Goal: Task Accomplishment & Management: Use online tool/utility

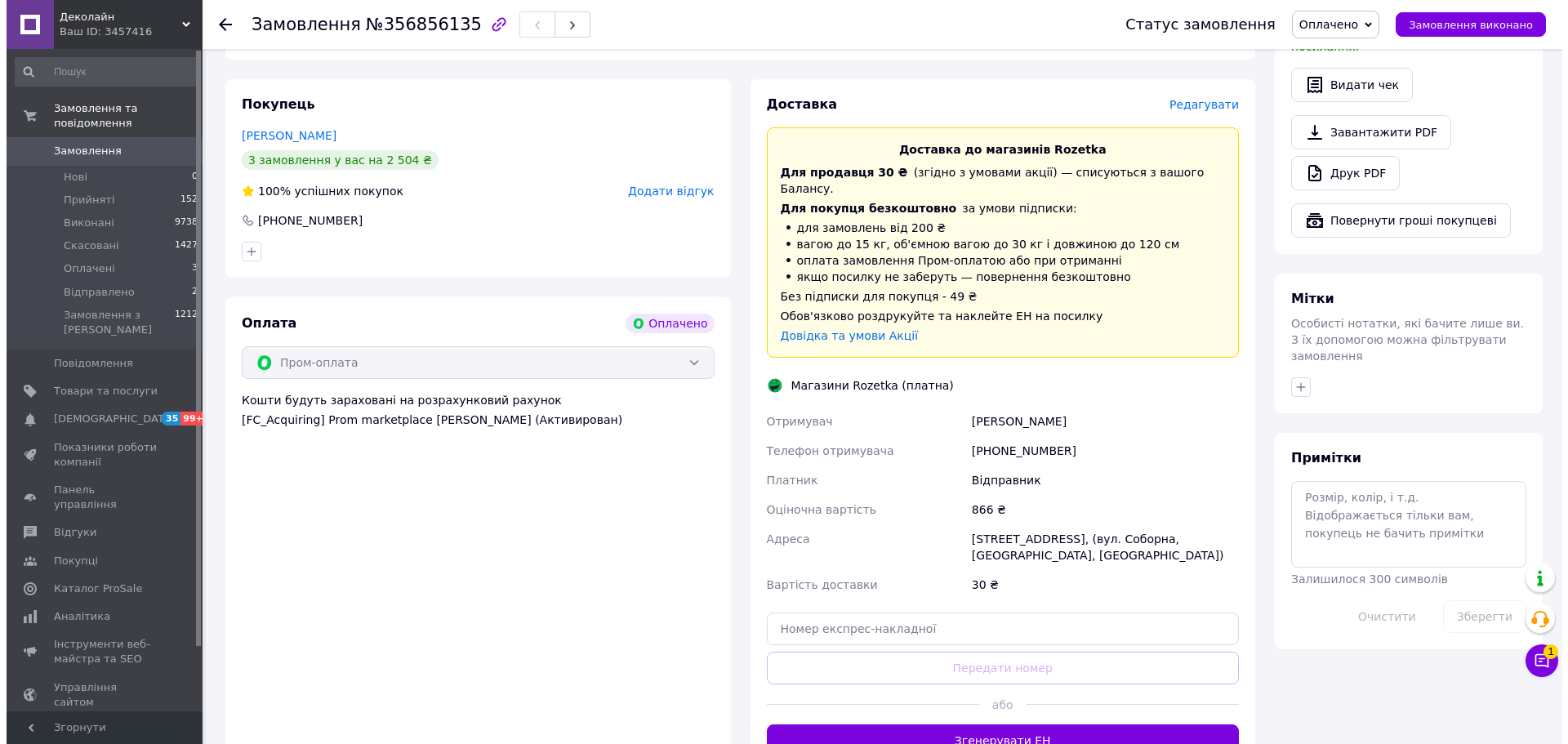
scroll to position [972, 0]
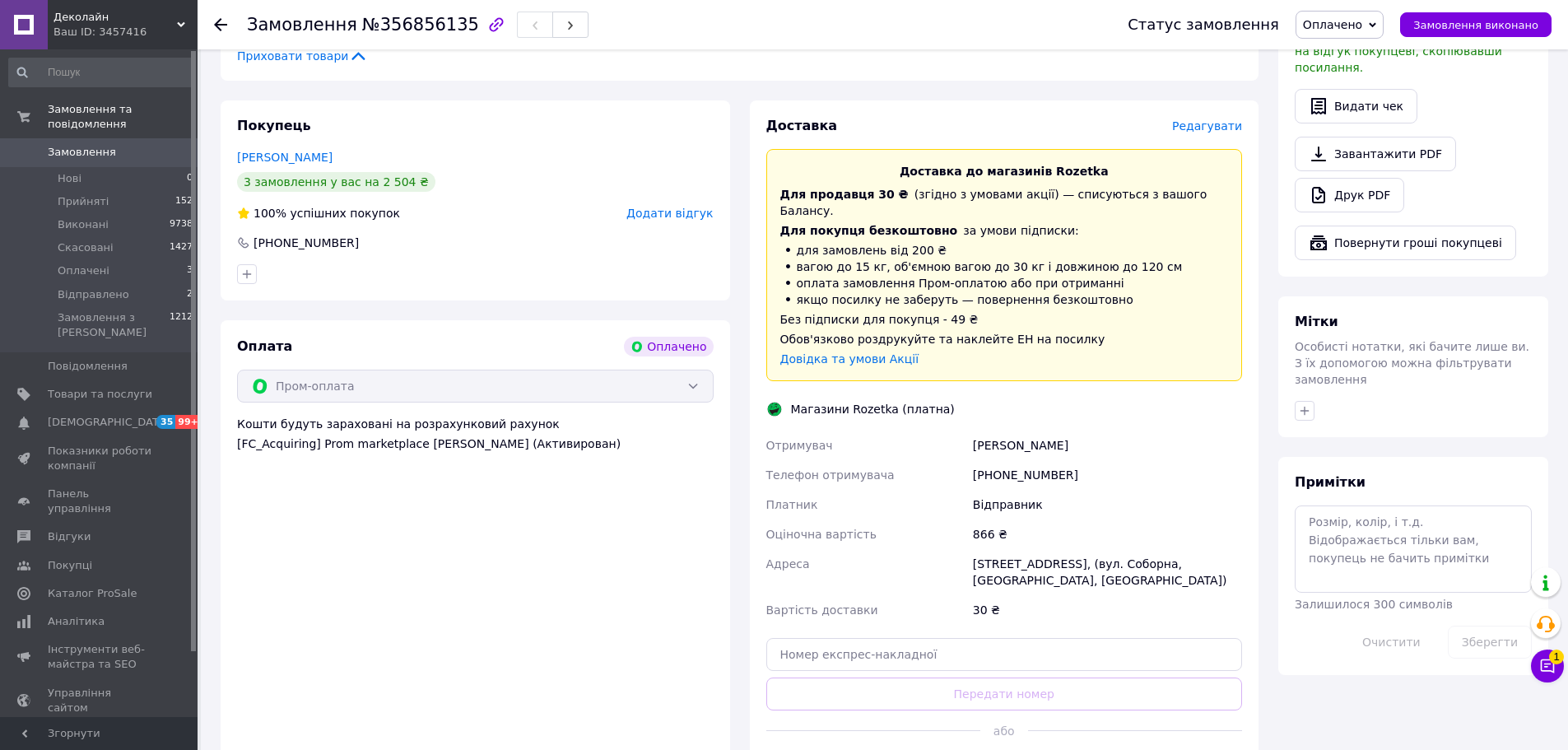
click at [1221, 120] on span "Редагувати" at bounding box center [1207, 126] width 70 height 13
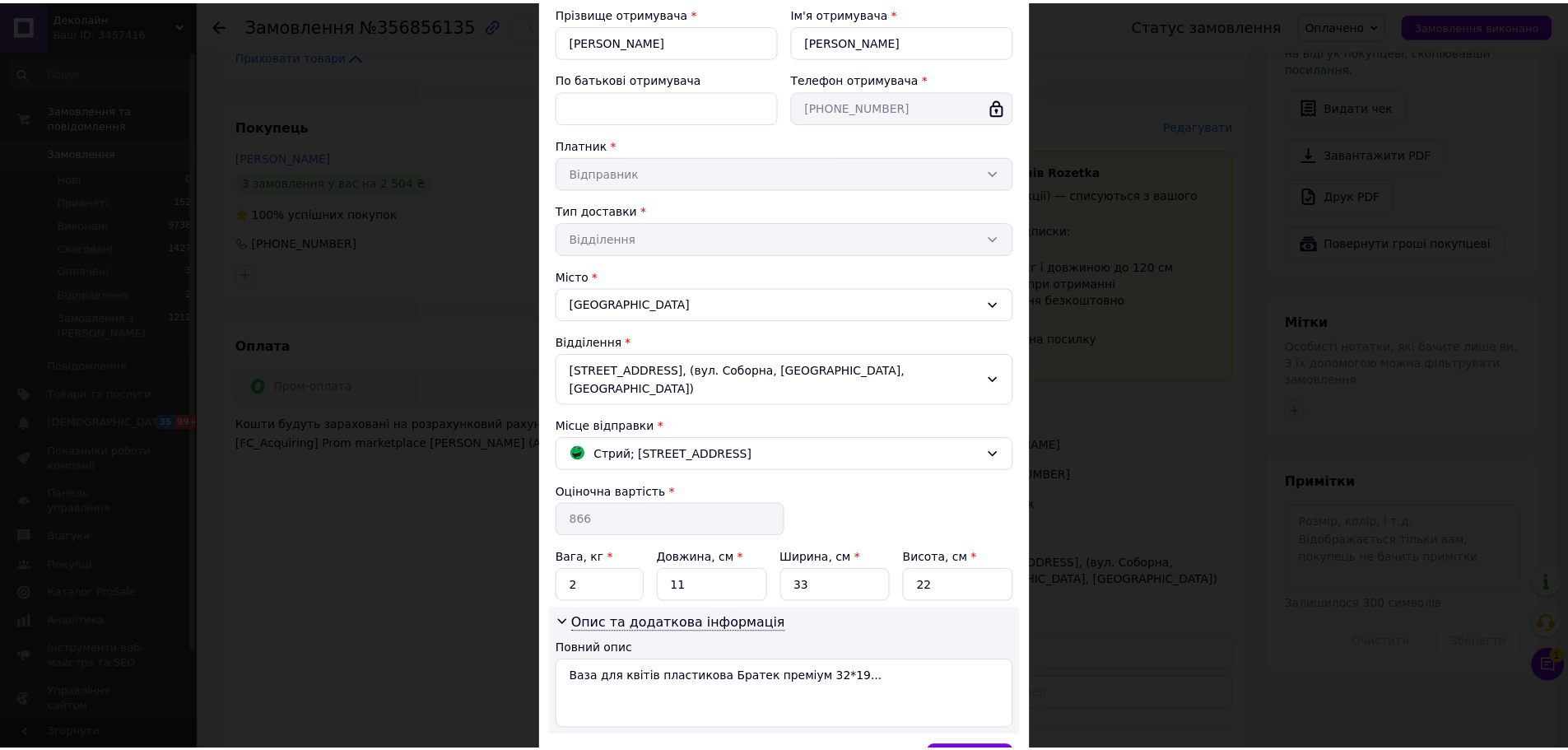
scroll to position [289, 0]
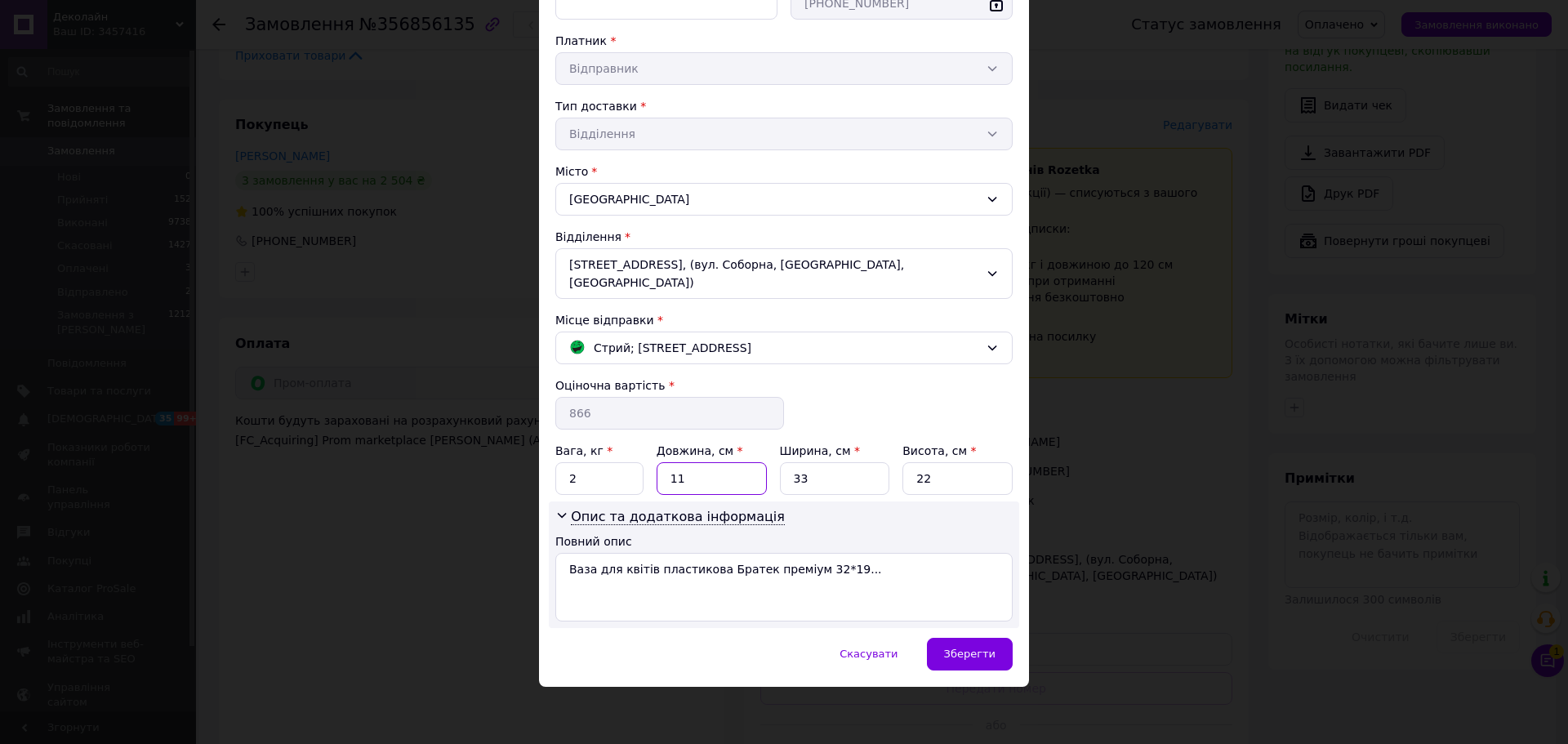
click at [704, 485] on input "11" at bounding box center [711, 478] width 110 height 32
type input "1"
type input "23"
click at [828, 482] on input "33" at bounding box center [835, 478] width 110 height 32
type input "3"
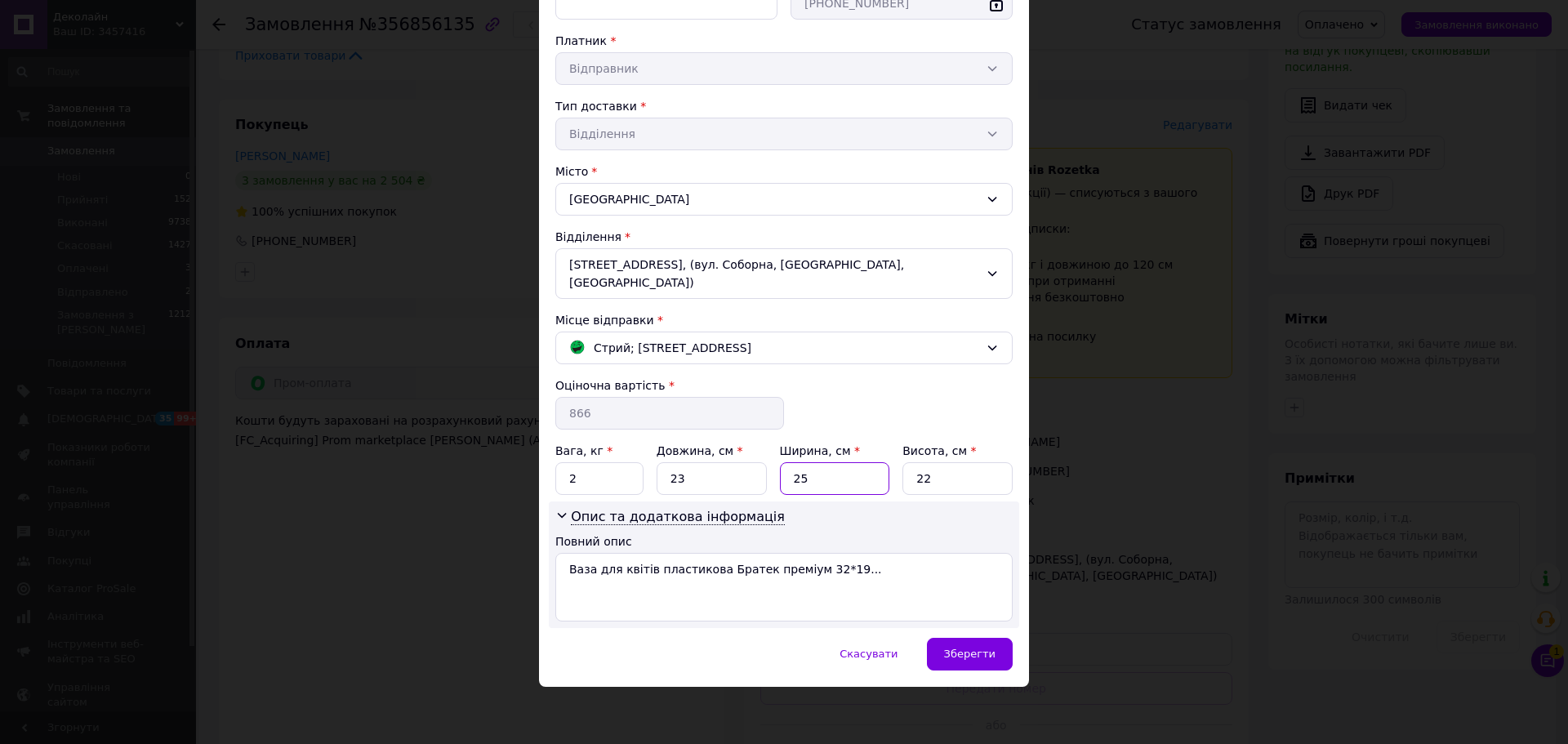
type input "25"
click at [942, 479] on input "22" at bounding box center [958, 478] width 110 height 32
type input "2"
type input "60"
click at [950, 664] on div "Зберегти" at bounding box center [969, 654] width 85 height 32
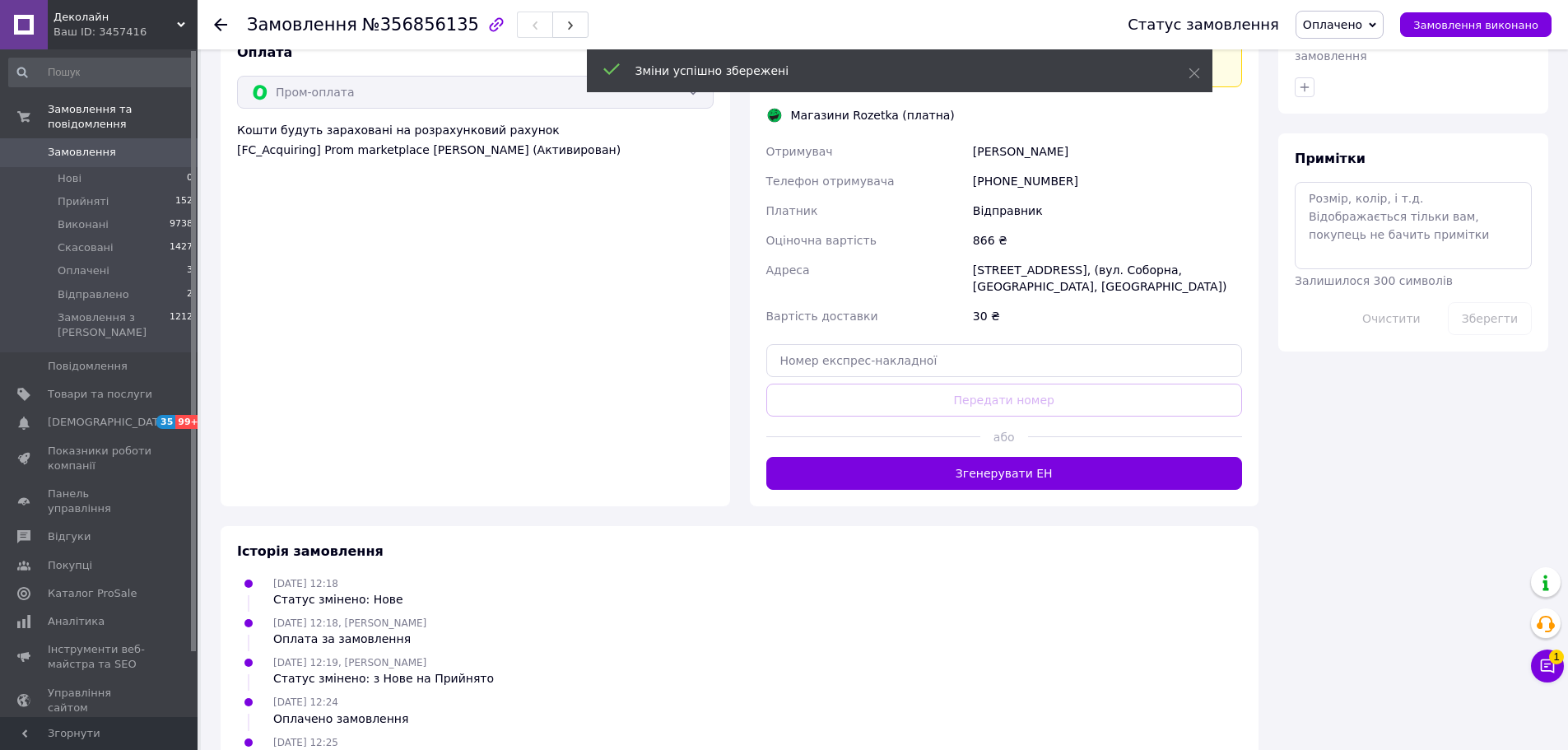
scroll to position [1365, 0]
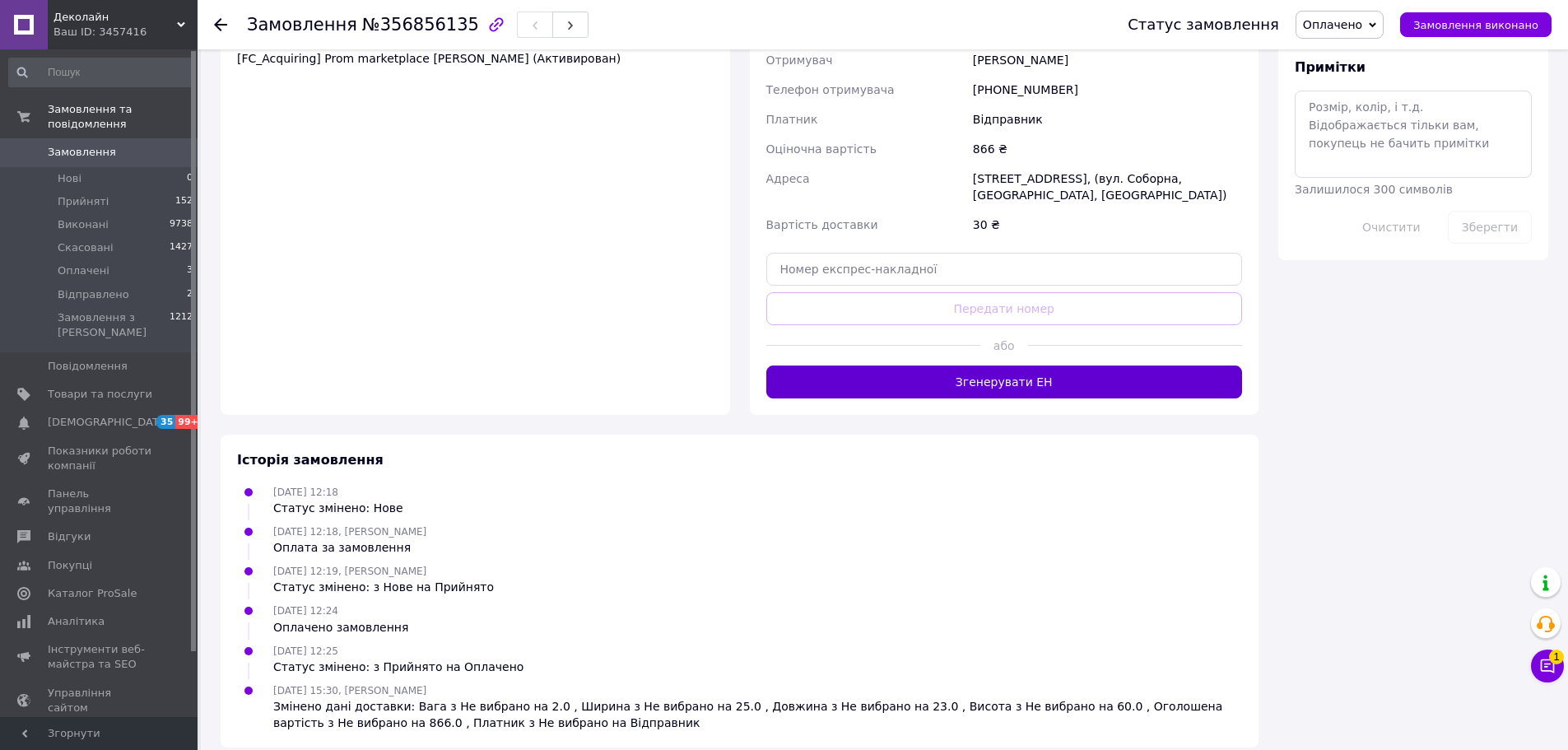
click at [967, 366] on button "Згенерувати ЕН" at bounding box center [1005, 382] width 477 height 33
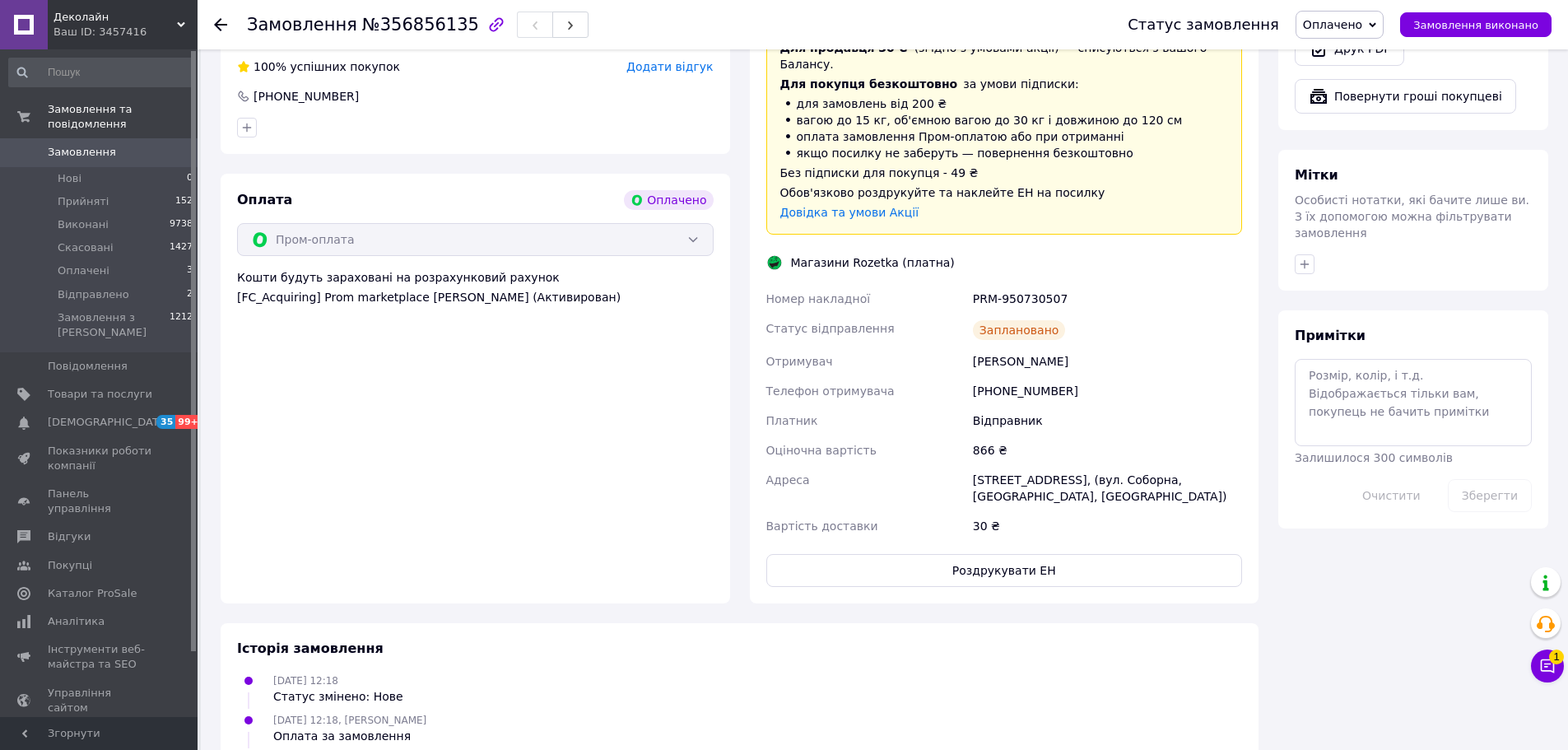
scroll to position [1107, 0]
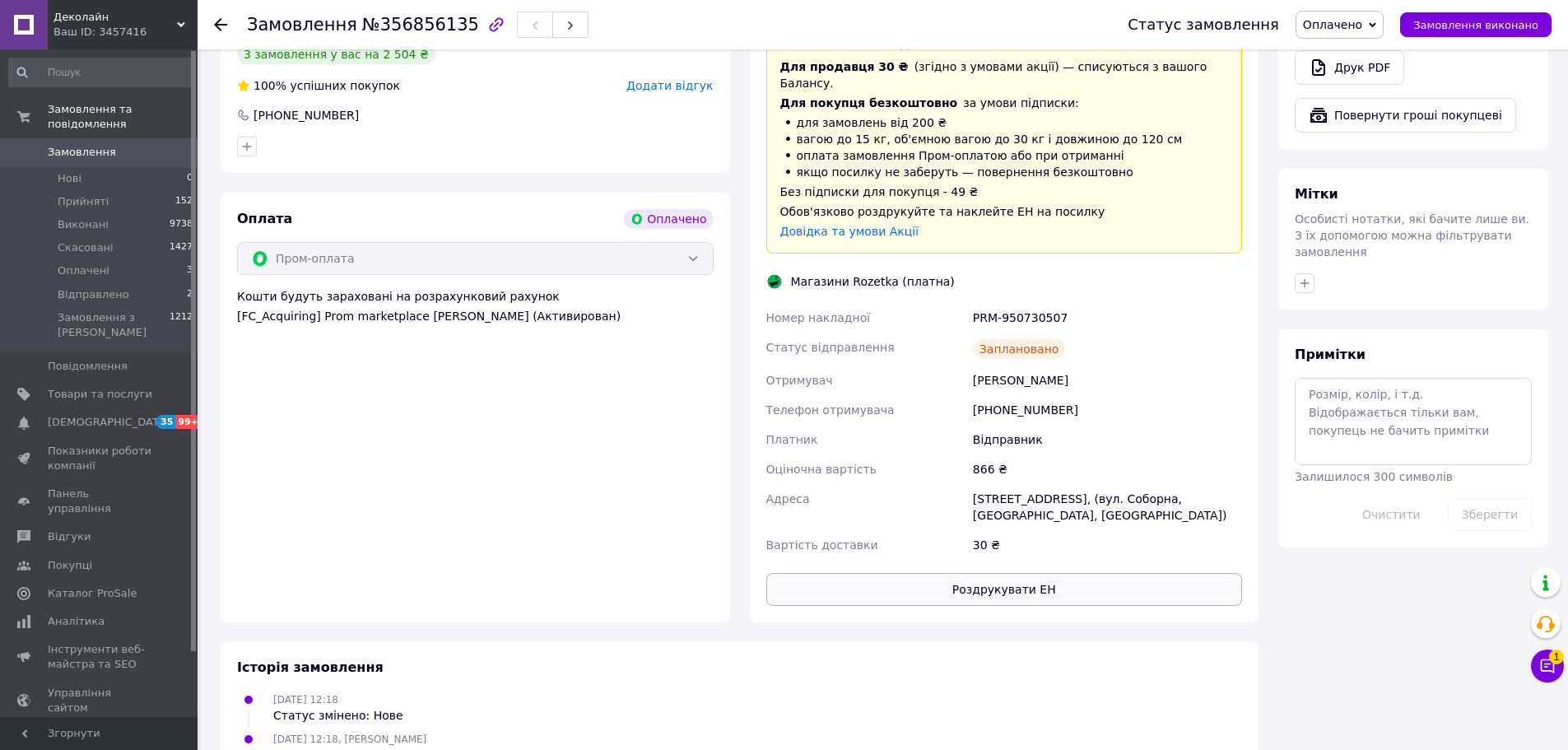
click at [958, 577] on button "Роздрукувати ЕН" at bounding box center [1005, 589] width 477 height 33
drag, startPoint x: 974, startPoint y: 281, endPoint x: 1094, endPoint y: 281, distance: 120.0
click at [1094, 303] on div "PRM-950730507" at bounding box center [1107, 318] width 276 height 30
copy div "PRM-950730507"
